Goal: Task Accomplishment & Management: Manage account settings

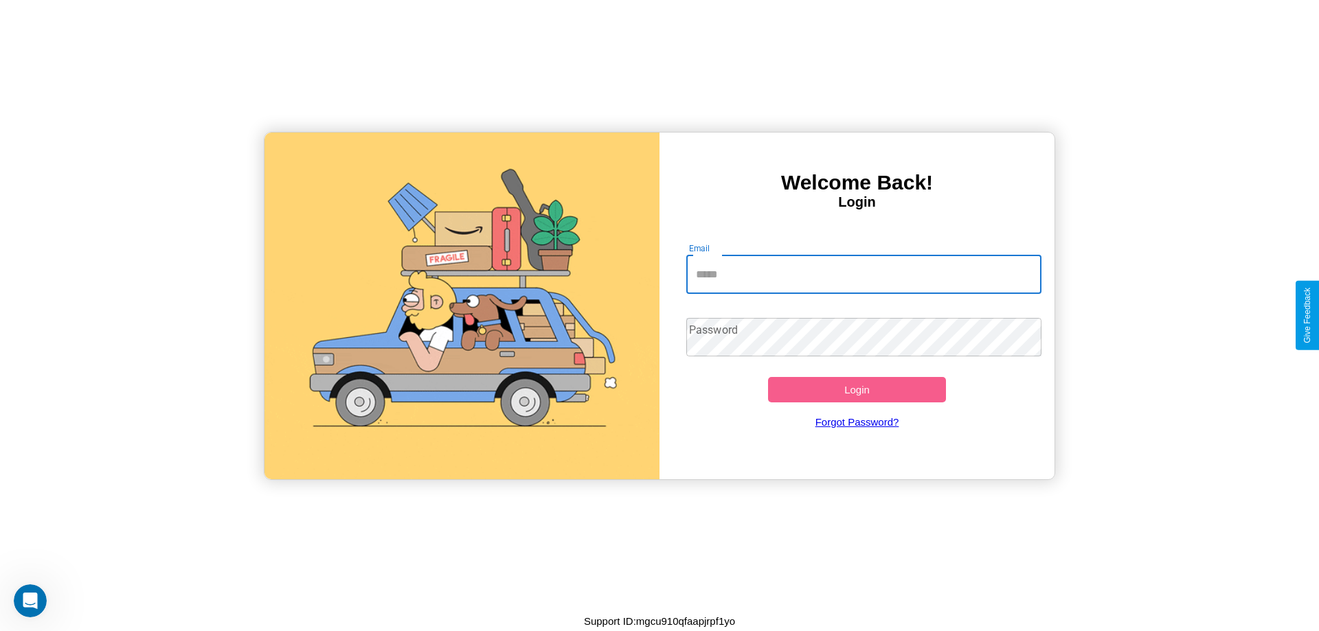
click at [863, 274] on input "Email" at bounding box center [864, 274] width 356 height 38
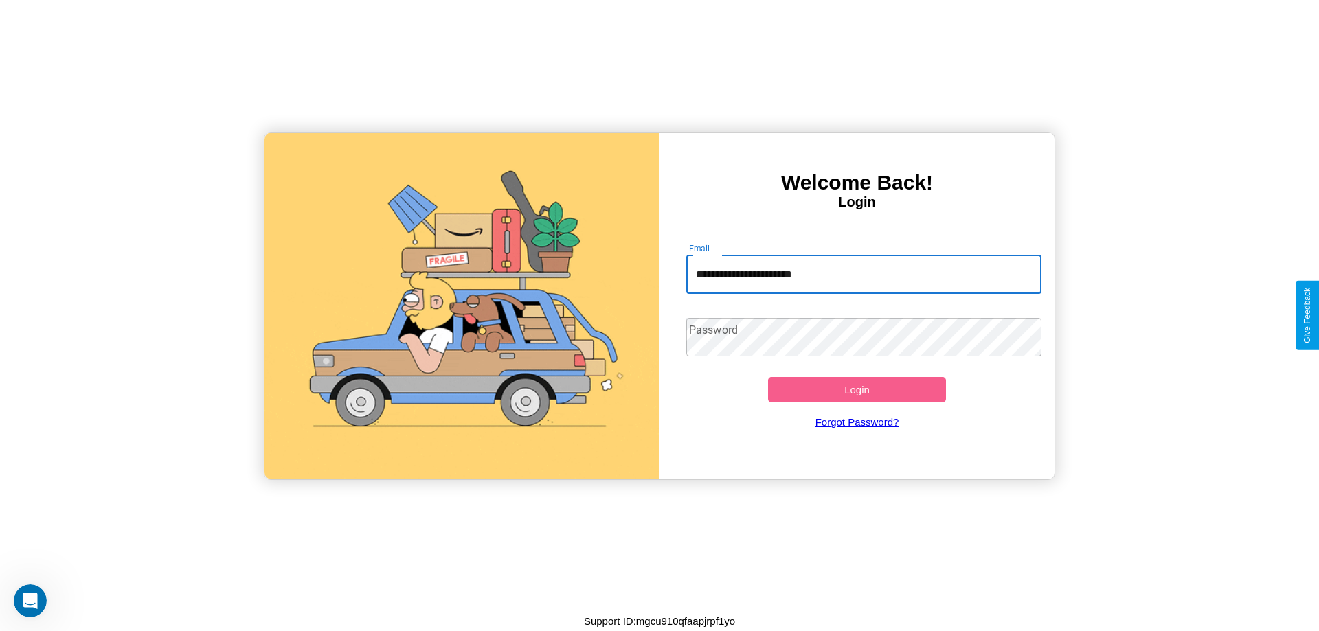
type input "**********"
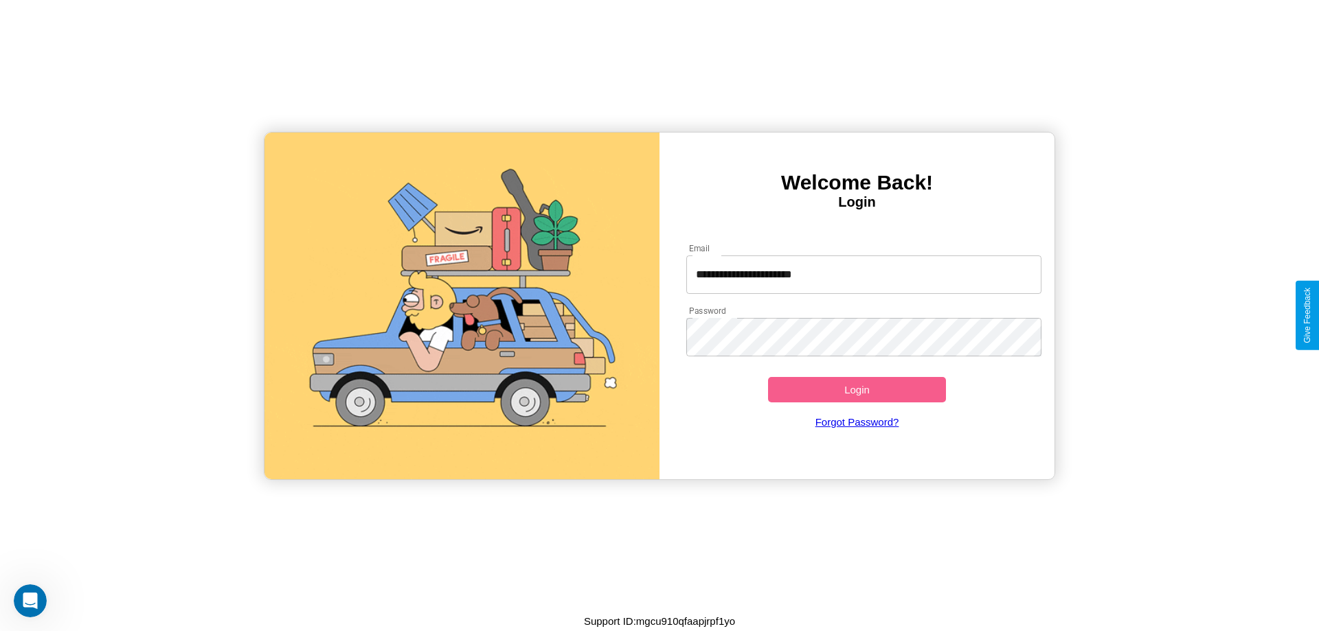
click at [856, 389] on button "Login" at bounding box center [857, 389] width 178 height 25
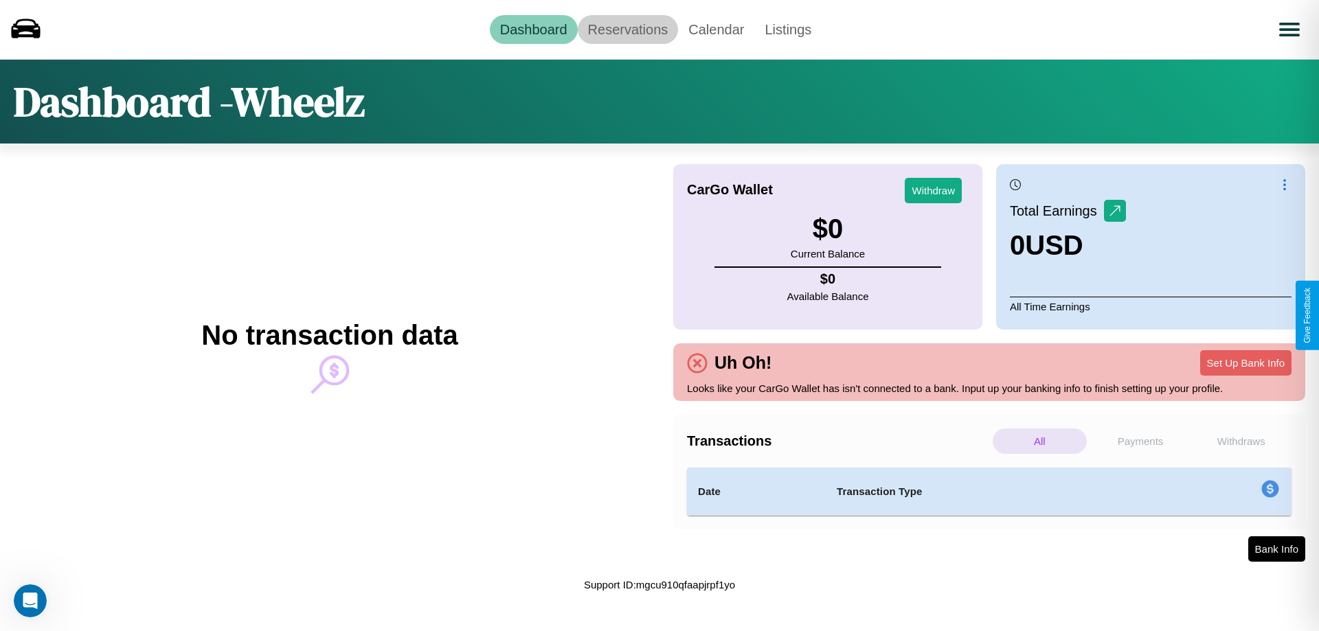
click at [627, 29] on link "Reservations" at bounding box center [628, 29] width 101 height 29
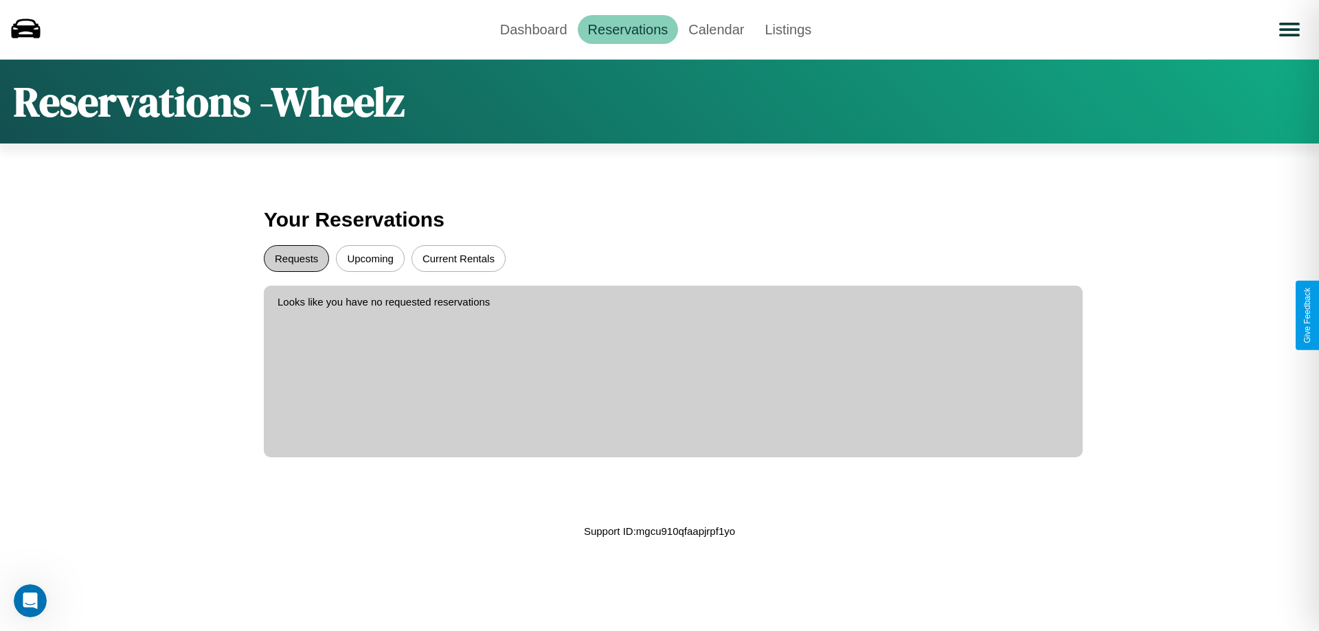
click at [296, 258] on button "Requests" at bounding box center [296, 258] width 65 height 27
click at [458, 258] on button "Current Rentals" at bounding box center [458, 258] width 94 height 27
